Goal: Transaction & Acquisition: Book appointment/travel/reservation

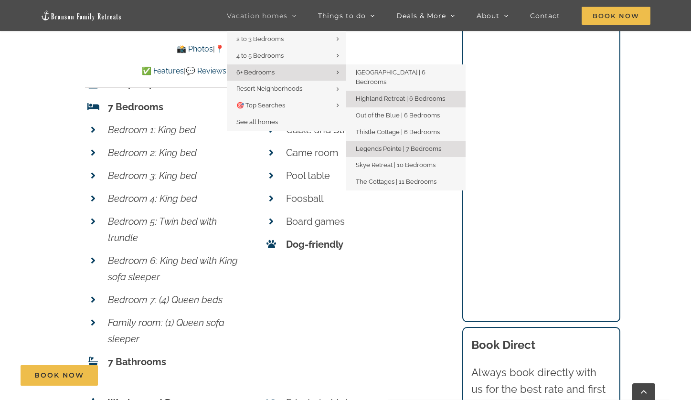
click at [379, 95] on span "Highland Retreat | 6 Bedrooms" at bounding box center [400, 98] width 89 height 7
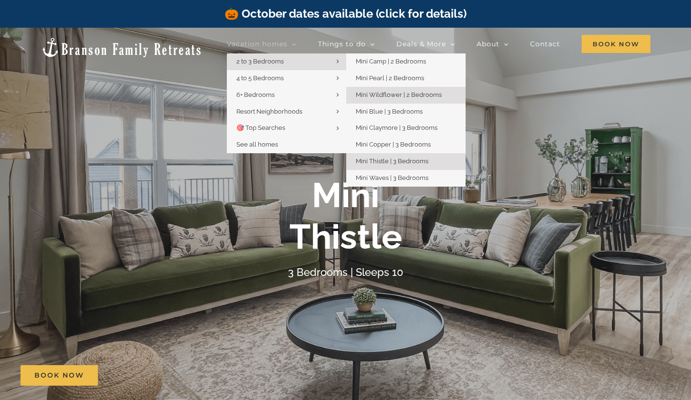
click at [382, 94] on span "Mini Wildflower | 2 Bedrooms" at bounding box center [399, 94] width 86 height 7
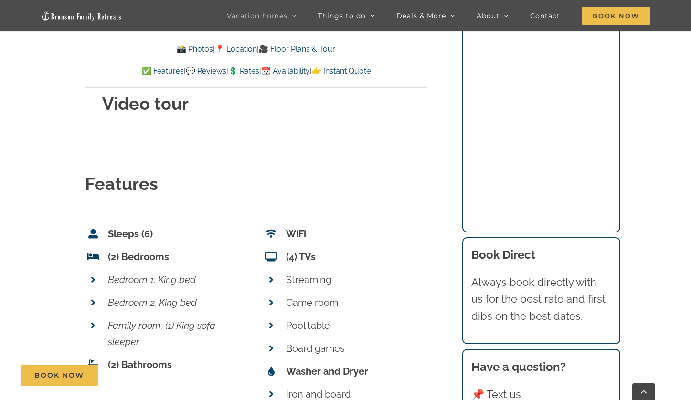
scroll to position [3583, 0]
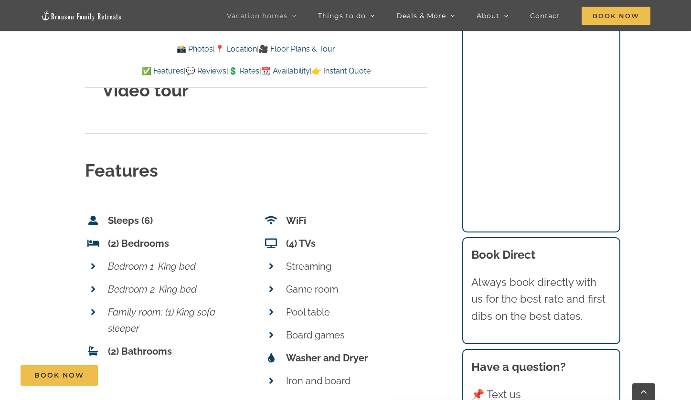
click at [232, 259] on p "Bedroom 1: King bed" at bounding box center [178, 267] width 141 height 16
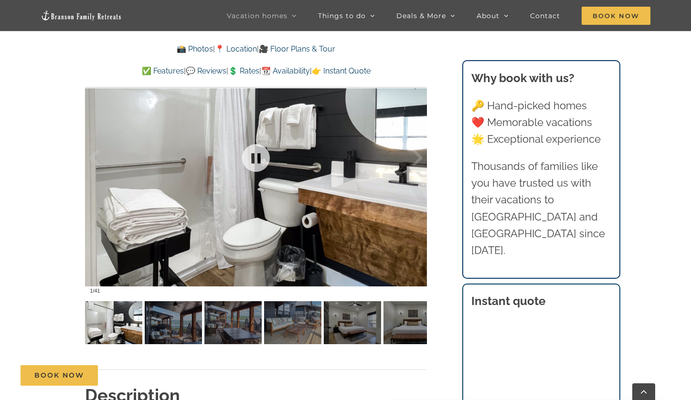
scroll to position [663, 0]
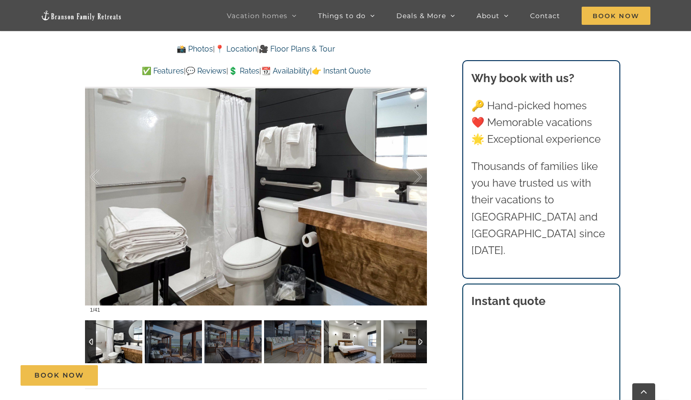
click at [365, 345] on img at bounding box center [352, 342] width 57 height 43
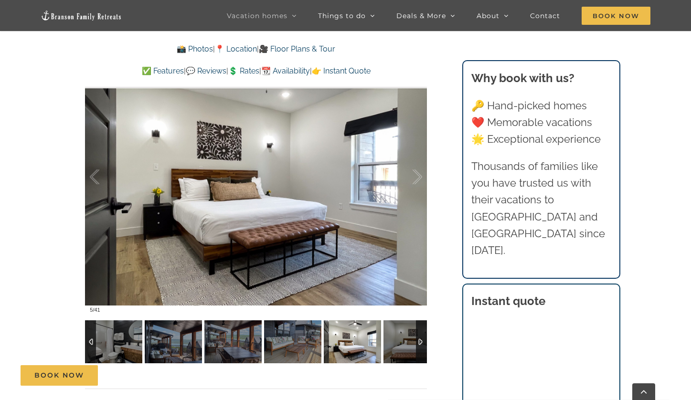
click at [424, 340] on div at bounding box center [421, 342] width 11 height 43
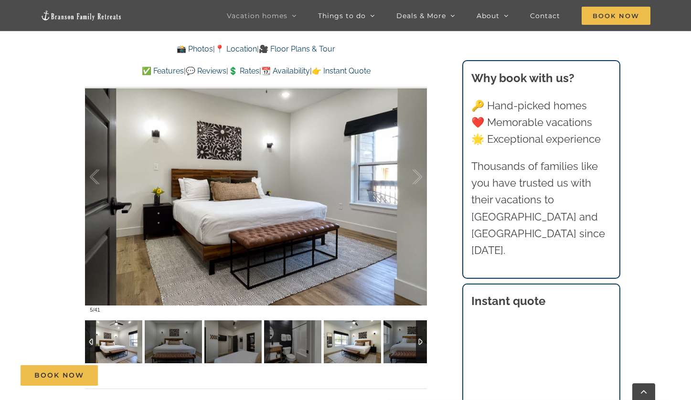
click at [355, 338] on img at bounding box center [352, 342] width 57 height 43
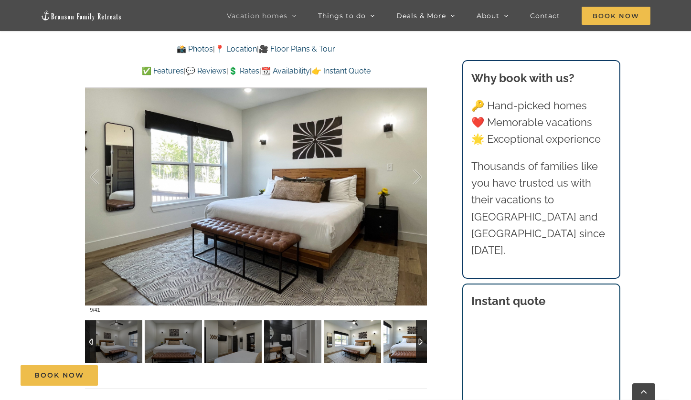
click at [409, 335] on img at bounding box center [412, 342] width 57 height 43
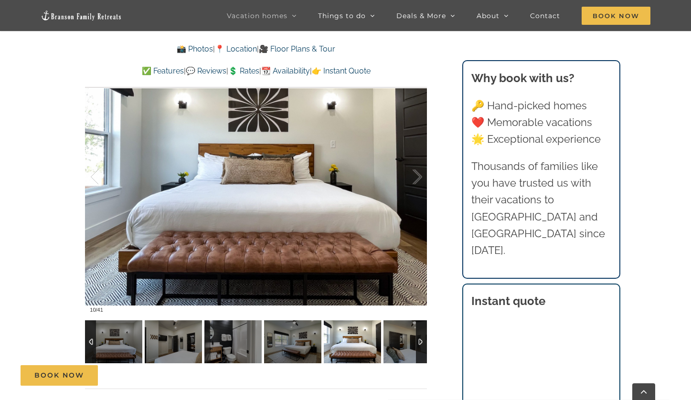
click at [424, 339] on div at bounding box center [421, 342] width 11 height 43
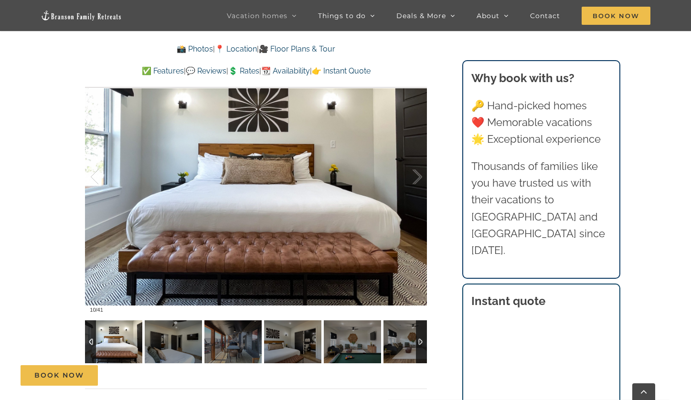
click at [424, 337] on div at bounding box center [421, 342] width 11 height 43
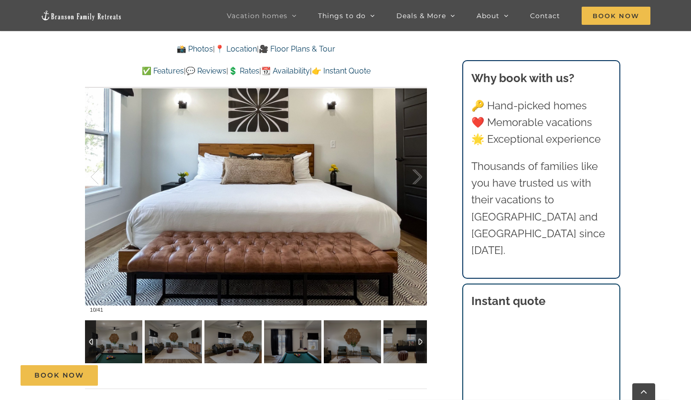
click at [94, 342] on div at bounding box center [90, 342] width 11 height 43
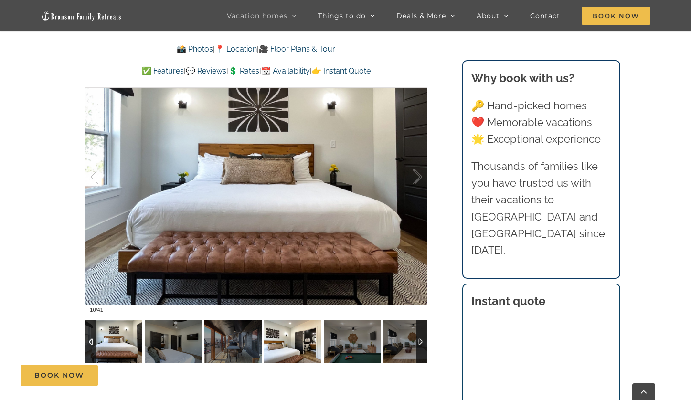
click at [288, 342] on img at bounding box center [292, 342] width 57 height 43
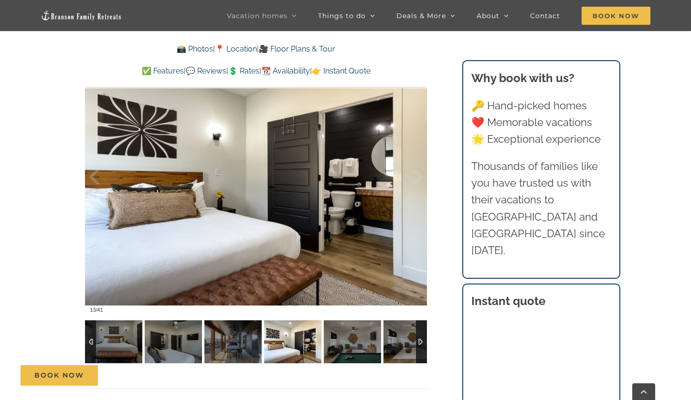
click at [90, 339] on div at bounding box center [90, 342] width 11 height 43
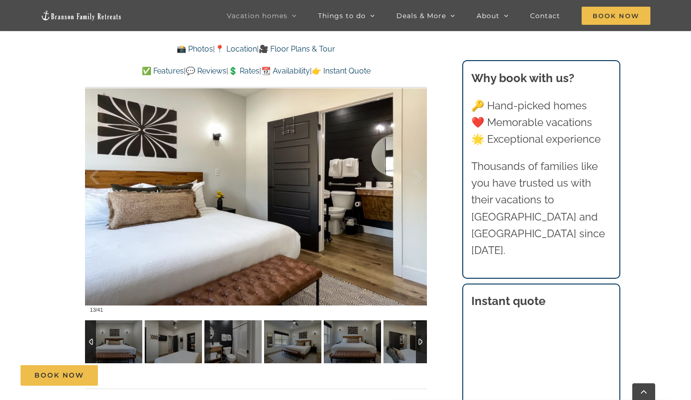
click at [91, 339] on div at bounding box center [90, 342] width 11 height 43
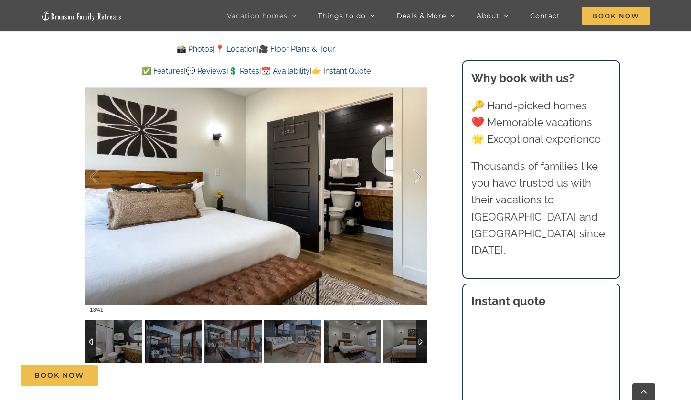
click at [94, 341] on div at bounding box center [90, 342] width 11 height 43
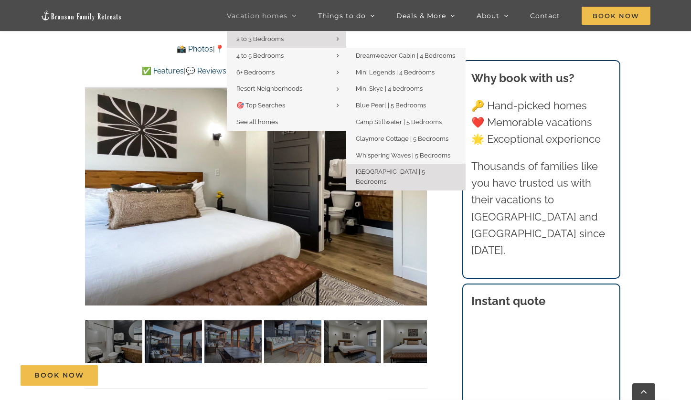
click at [399, 168] on span "[GEOGRAPHIC_DATA] | 5 Bedrooms" at bounding box center [390, 176] width 69 height 17
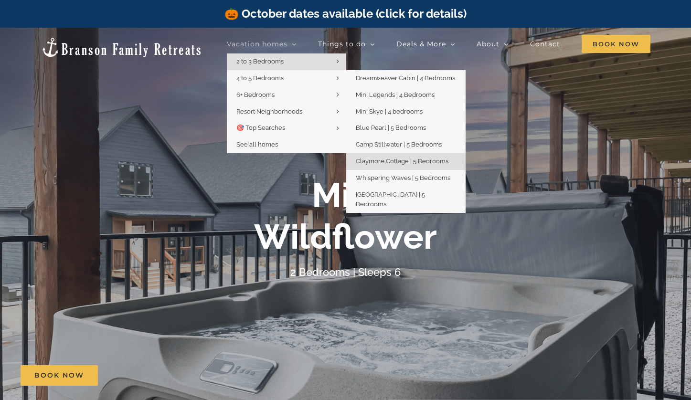
click at [370, 159] on span "Claymore Cottage | 5 Bedrooms" at bounding box center [402, 161] width 93 height 7
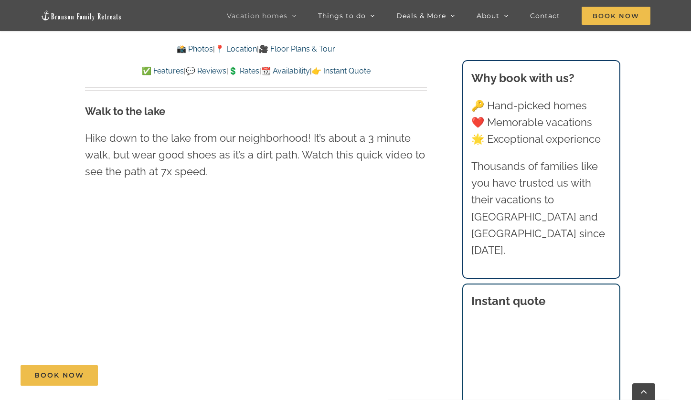
scroll to position [2335, 0]
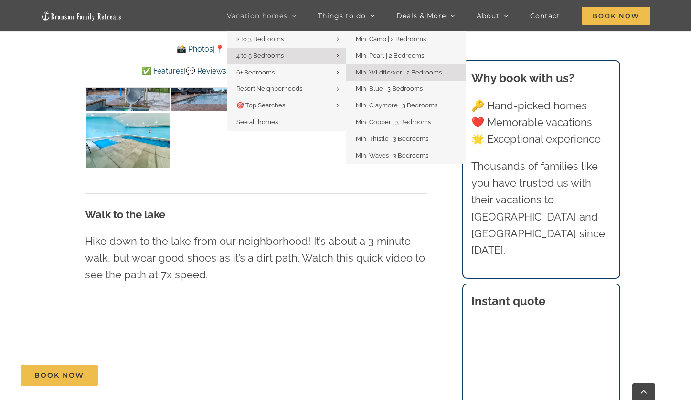
click at [379, 72] on span "Mini Wildflower | 2 Bedrooms" at bounding box center [399, 72] width 86 height 7
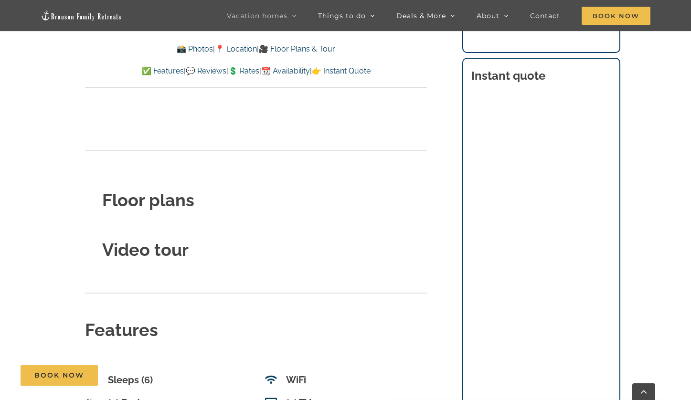
scroll to position [3391, 0]
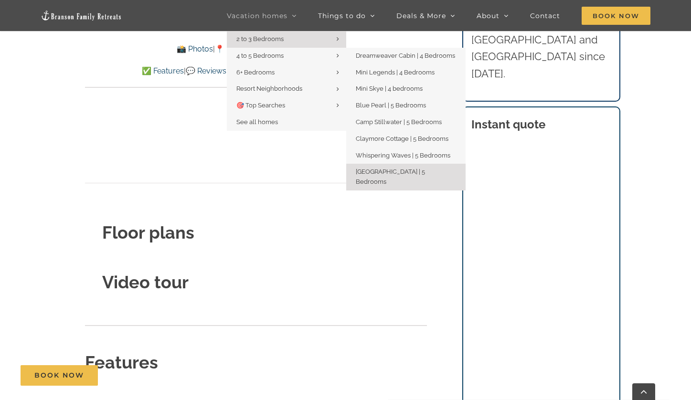
click at [381, 168] on span "[GEOGRAPHIC_DATA] | 5 Bedrooms" at bounding box center [390, 176] width 69 height 17
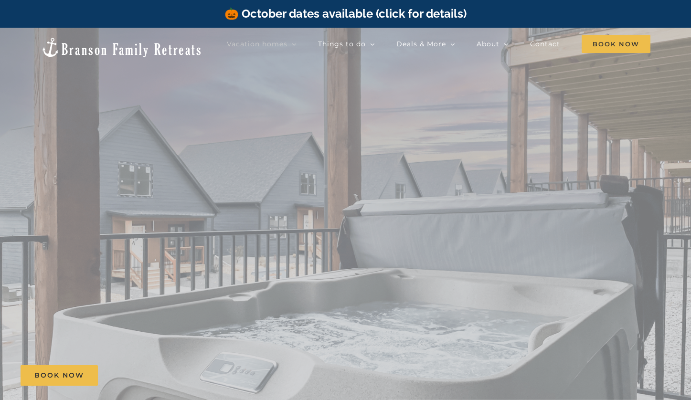
click at [381, 165] on li "[GEOGRAPHIC_DATA] 5 Bedrooms | Sleeps 12" at bounding box center [345, 228] width 691 height 400
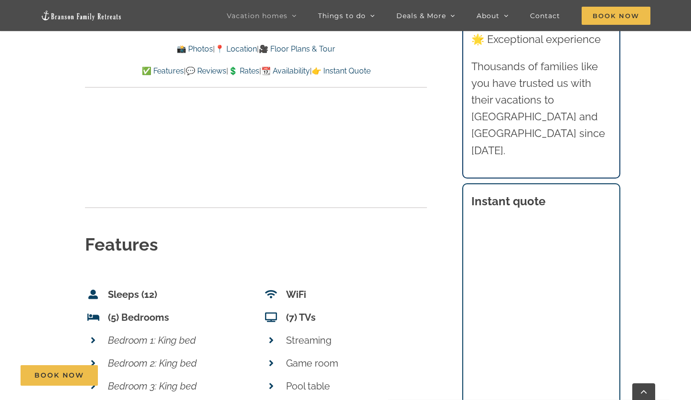
scroll to position [3380, 0]
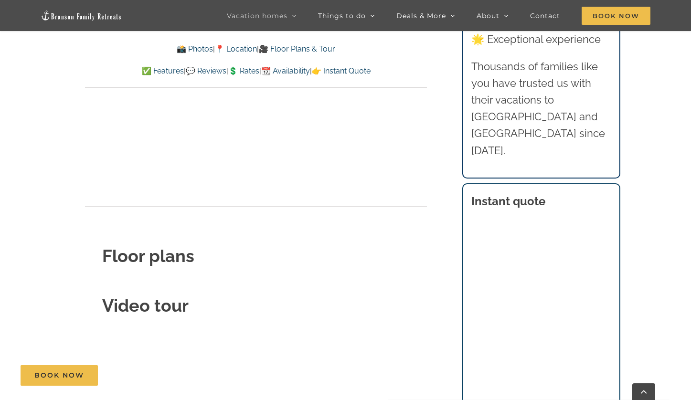
click at [243, 372] on div "Book Now" at bounding box center [353, 376] width 665 height 21
click at [250, 374] on div "Book Now" at bounding box center [353, 376] width 665 height 21
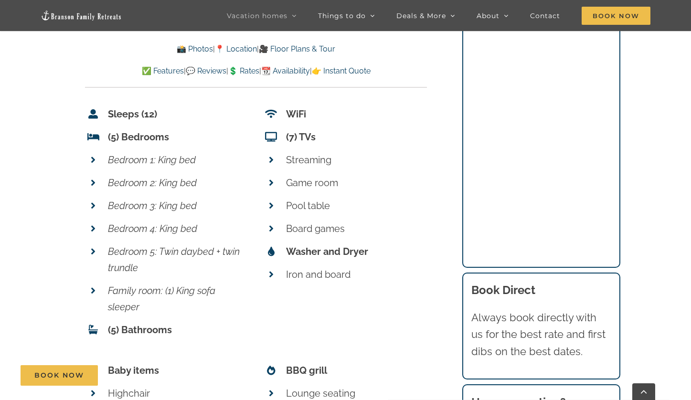
scroll to position [3871, 0]
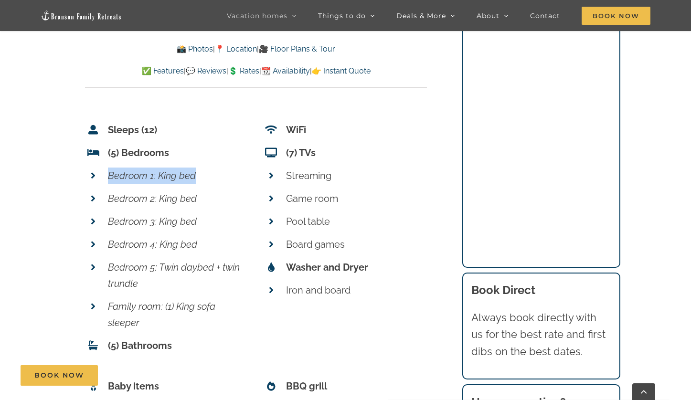
drag, startPoint x: 108, startPoint y: 131, endPoint x: 195, endPoint y: 130, distance: 87.0
click at [195, 170] on em "Bedroom 1: King bed" at bounding box center [152, 175] width 88 height 11
copy em "Bedroom 1: King bed"
drag, startPoint x: 107, startPoint y: 154, endPoint x: 208, endPoint y: 157, distance: 100.8
click at [208, 187] on li "Bedroom 2: King bed" at bounding box center [167, 198] width 164 height 23
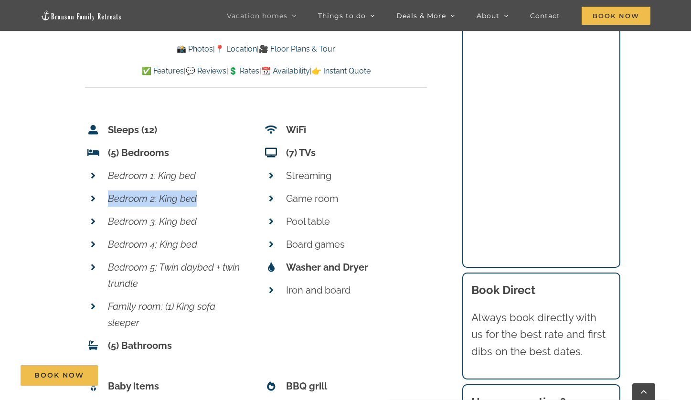
copy em "Bedroom 2: King bed"
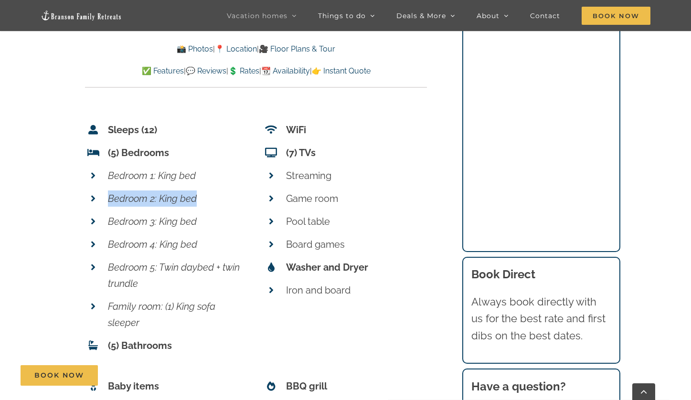
scroll to position [3936, 0]
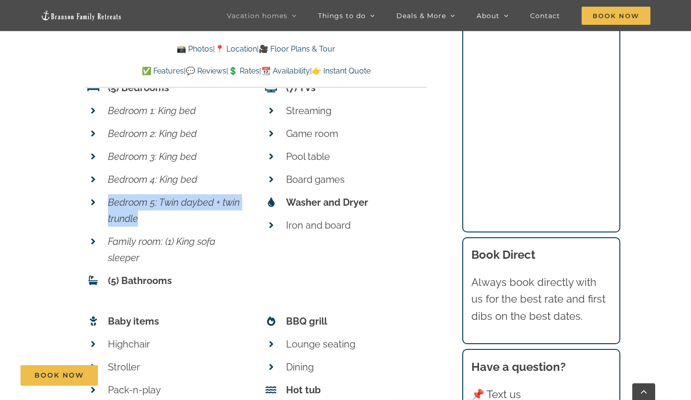
drag, startPoint x: 108, startPoint y: 162, endPoint x: 148, endPoint y: 180, distance: 44.1
click at [148, 191] on li "Bedroom 5: Twin daybed + twin trundle" at bounding box center [167, 210] width 164 height 39
copy em "Bedroom 5: Twin daybed + twin trundle"
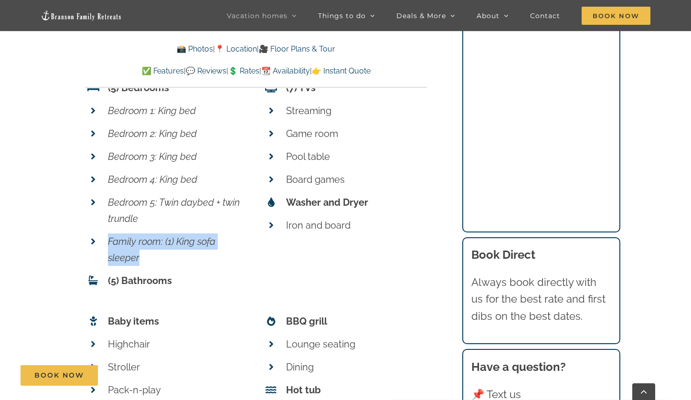
drag, startPoint x: 105, startPoint y: 197, endPoint x: 160, endPoint y: 217, distance: 58.5
click at [160, 230] on li "Family room: (1) King sofa sleeper" at bounding box center [167, 249] width 164 height 39
copy em "Family room: (1) King sofa sleeper"
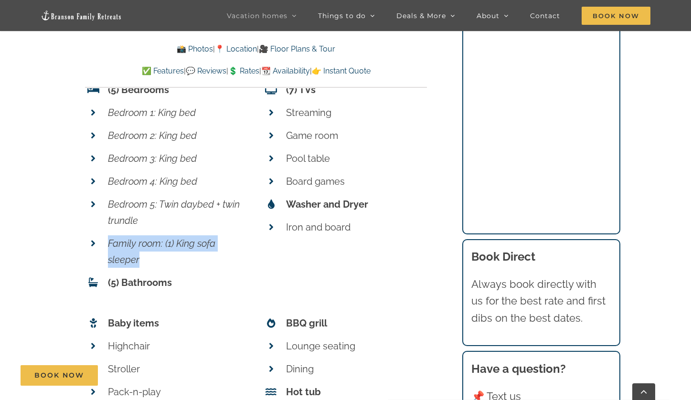
scroll to position [3916, 0]
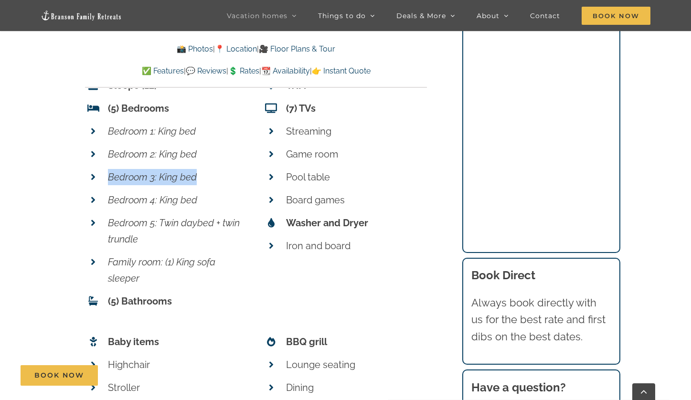
drag, startPoint x: 107, startPoint y: 136, endPoint x: 200, endPoint y: 130, distance: 92.8
click at [200, 166] on li "Bedroom 3: King bed" at bounding box center [167, 177] width 164 height 23
copy em "Bedroom 3: King bed"
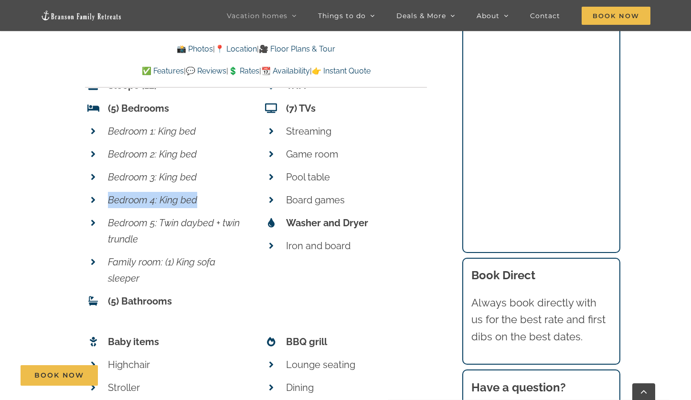
drag, startPoint x: 111, startPoint y: 157, endPoint x: 212, endPoint y: 159, distance: 101.3
click at [212, 192] on p "Bedroom 4: King bed" at bounding box center [178, 200] width 141 height 16
copy em "Bedroom 4: King bed"
